Goal: Find specific page/section: Find specific page/section

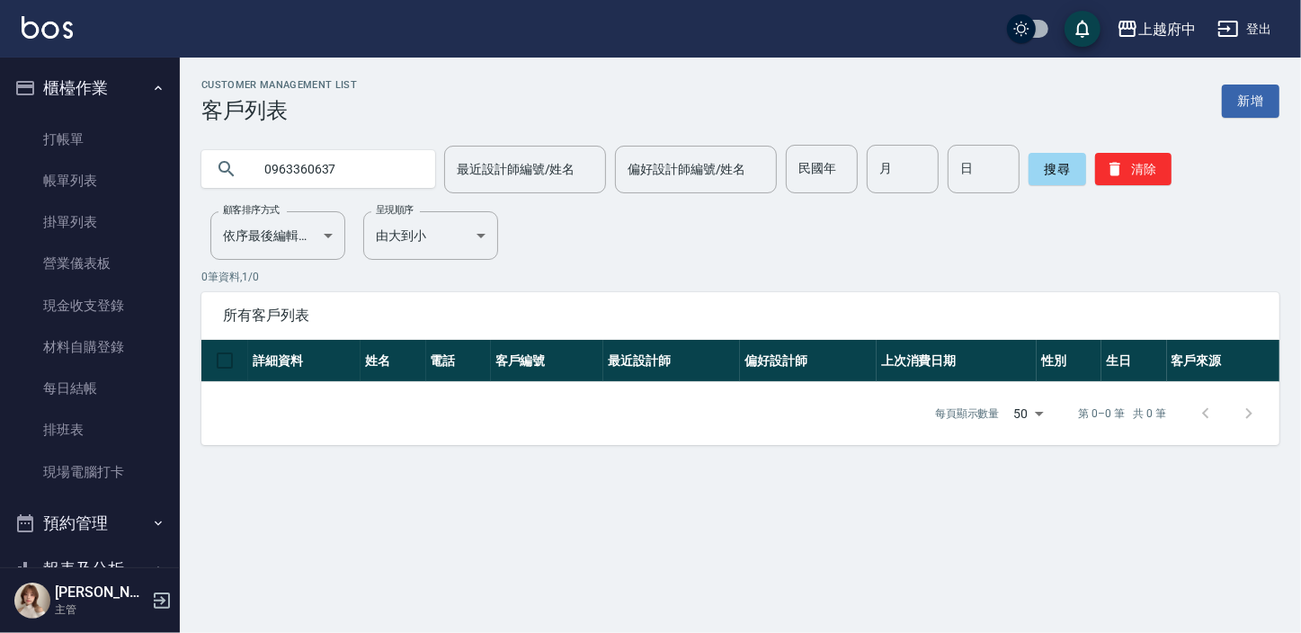
scroll to position [1361, 0]
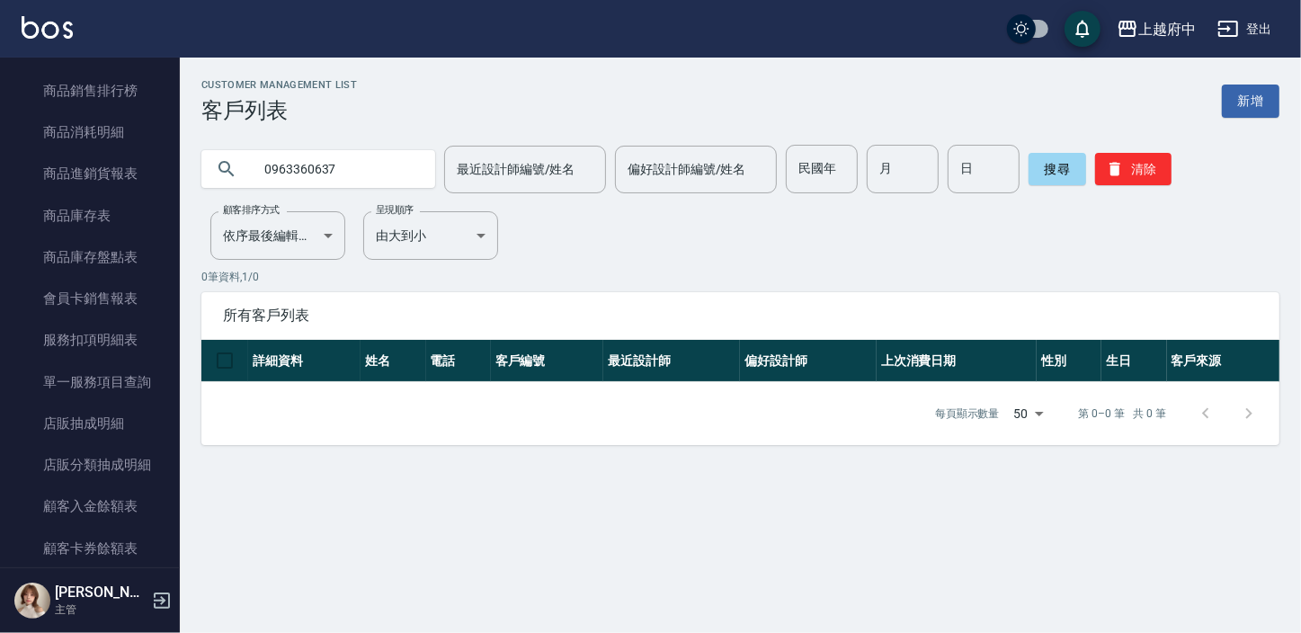
drag, startPoint x: 342, startPoint y: 156, endPoint x: 279, endPoint y: 168, distance: 64.2
click at [279, 168] on input "0963360637" at bounding box center [336, 169] width 169 height 49
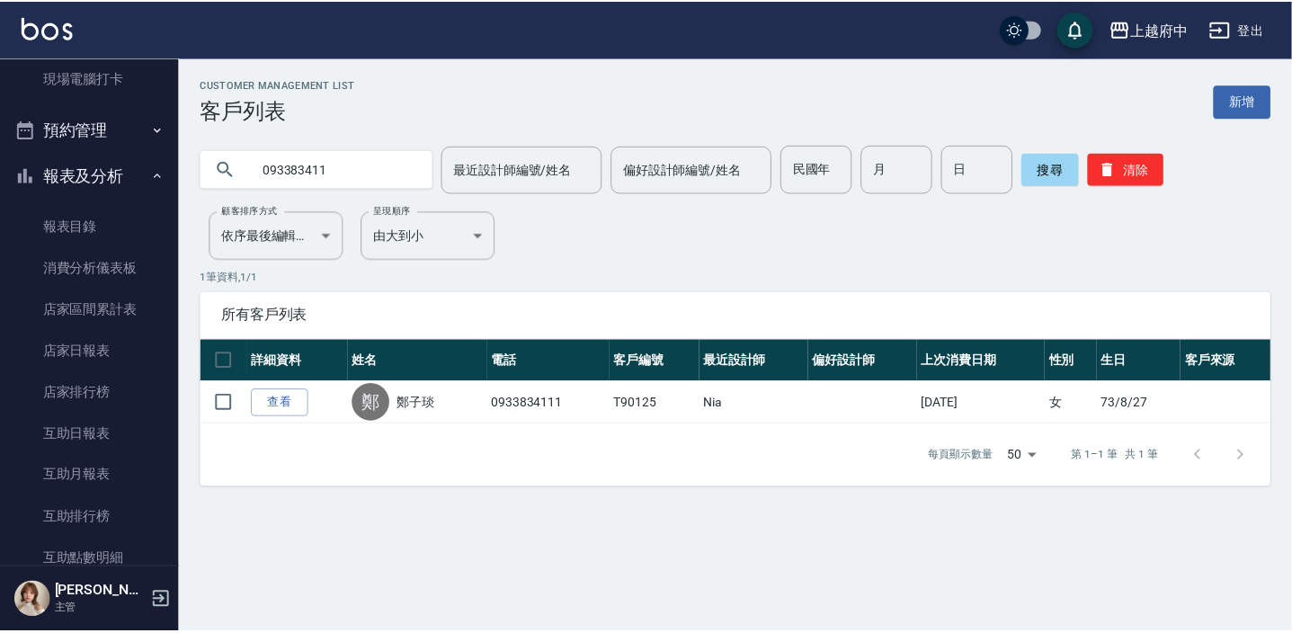
scroll to position [380, 0]
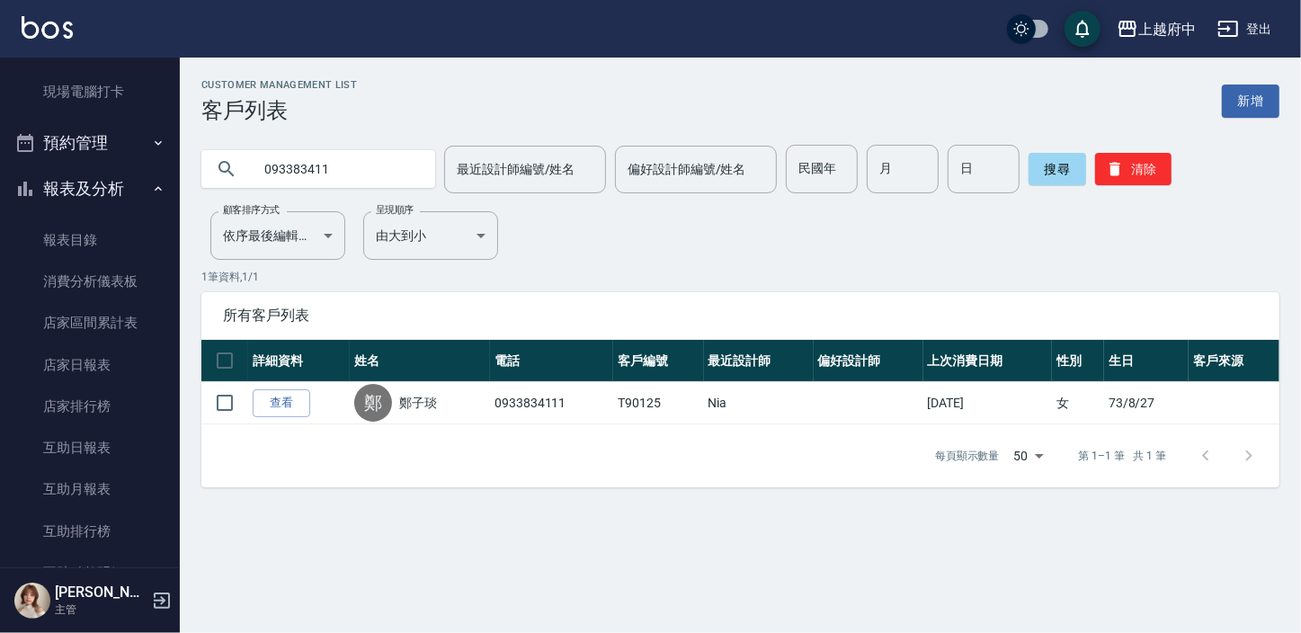
click at [372, 165] on input "093383411" at bounding box center [336, 169] width 169 height 49
type input "0"
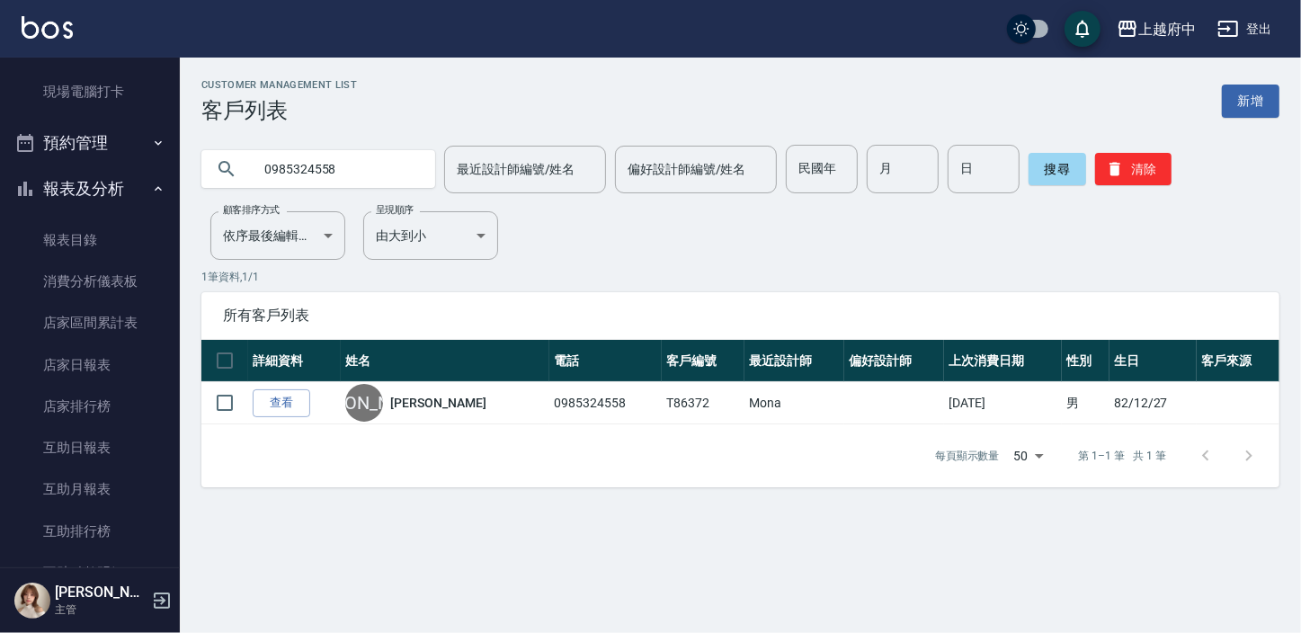
click at [351, 164] on input "0985324558" at bounding box center [336, 169] width 169 height 49
type input "0928420825"
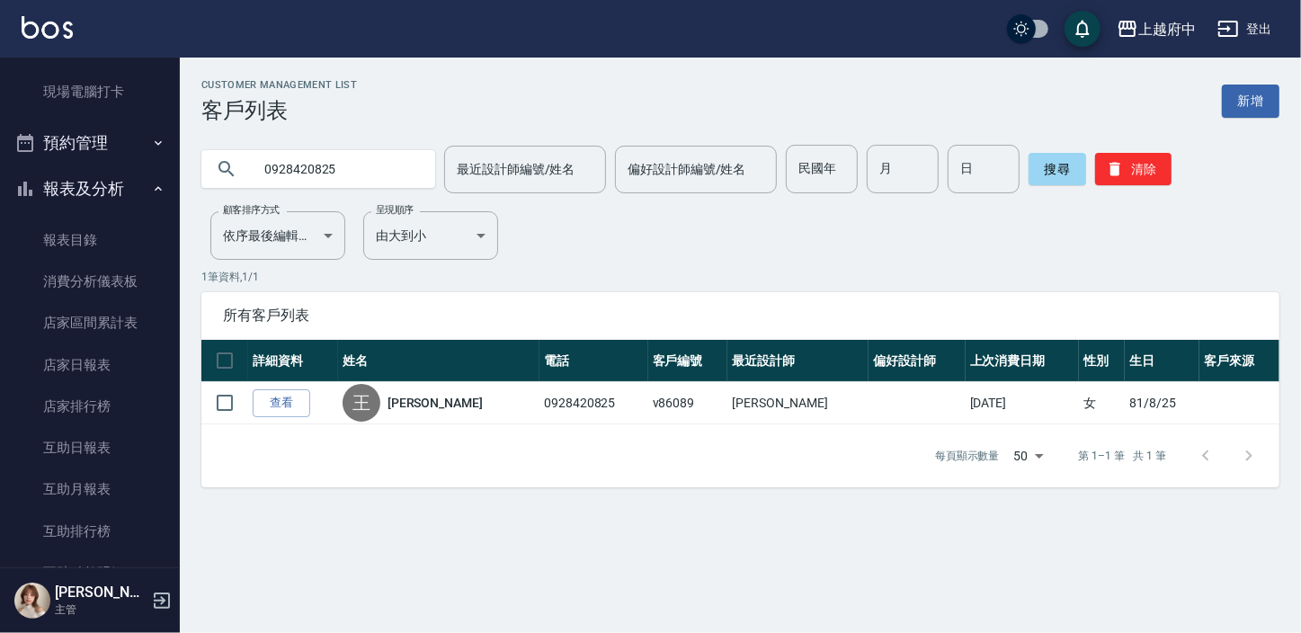
click at [278, 397] on link "查看" at bounding box center [282, 403] width 58 height 28
